Goal: Task Accomplishment & Management: Use online tool/utility

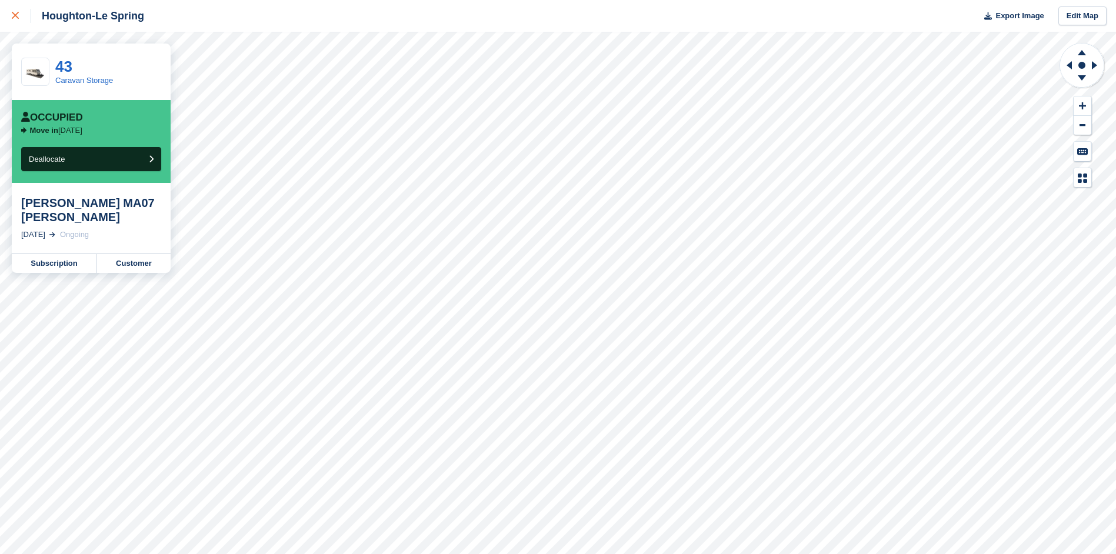
click at [11, 8] on link at bounding box center [15, 16] width 31 height 32
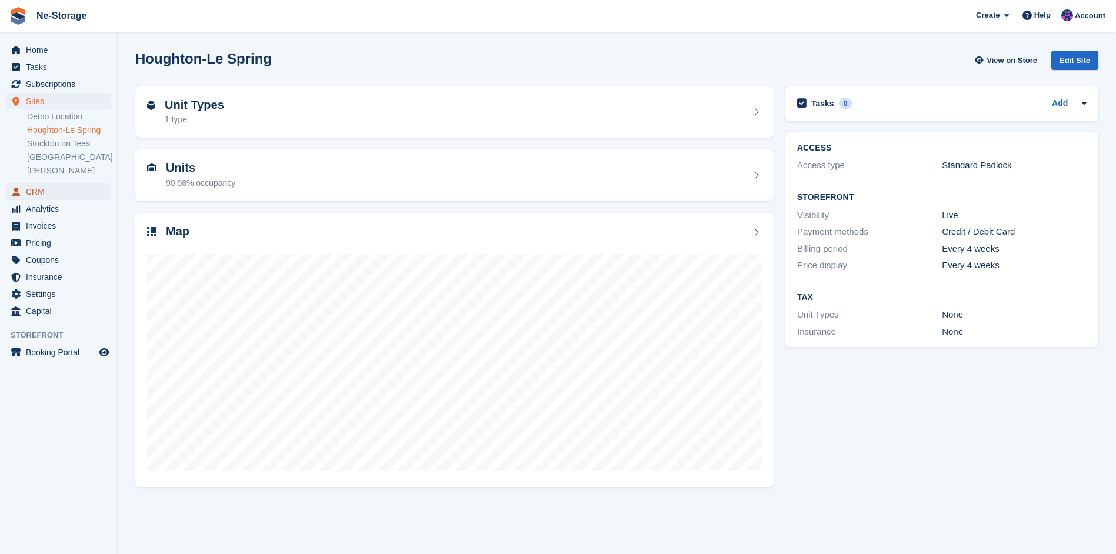
click at [53, 187] on span "CRM" at bounding box center [61, 192] width 71 height 16
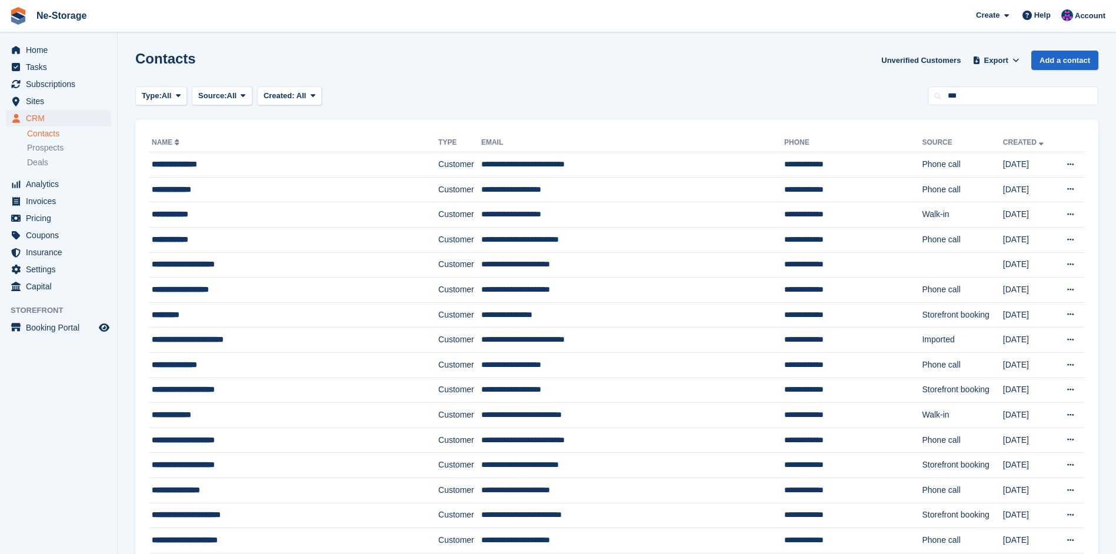
type input "***"
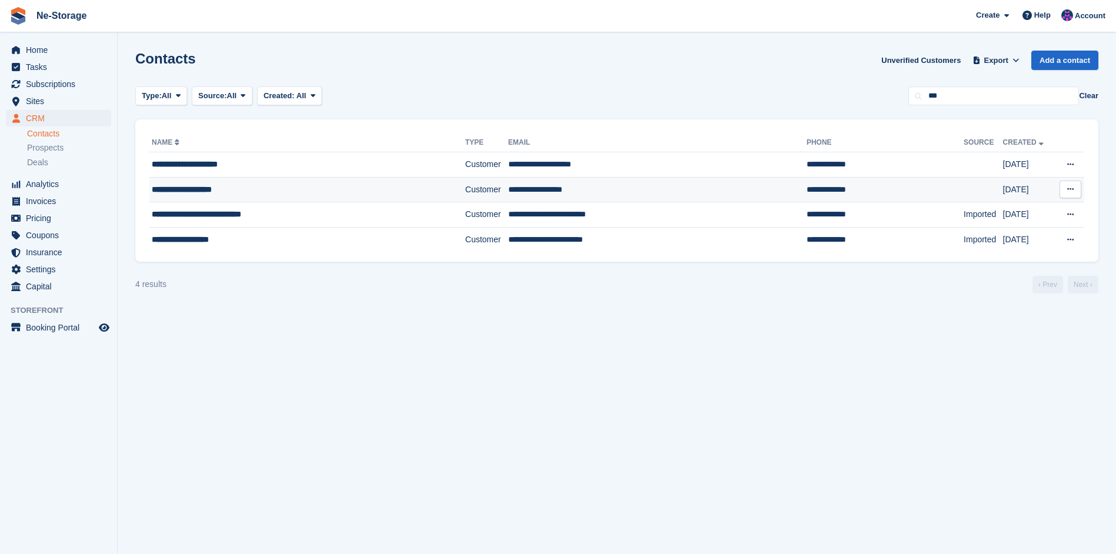
click at [820, 194] on td "**********" at bounding box center [885, 189] width 157 height 25
